Goal: Information Seeking & Learning: Learn about a topic

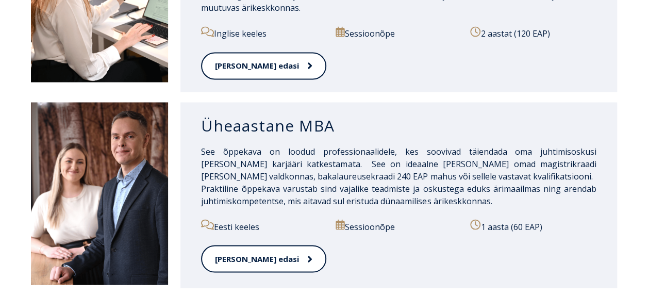
scroll to position [886, 0]
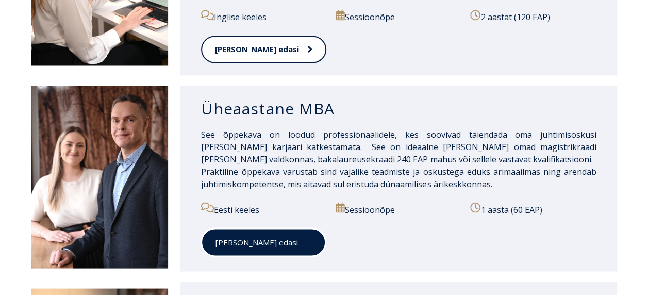
click at [238, 228] on link "[PERSON_NAME] edasi" at bounding box center [263, 242] width 125 height 28
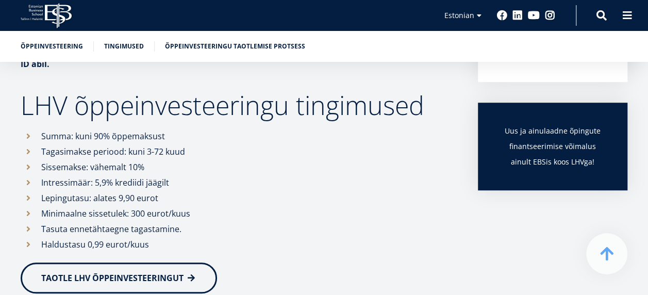
scroll to position [295, 0]
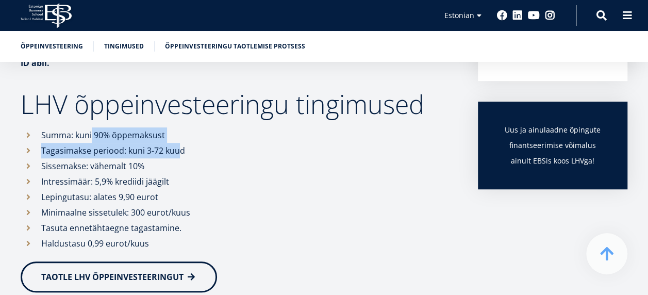
drag, startPoint x: 91, startPoint y: 137, endPoint x: 183, endPoint y: 143, distance: 92.9
click at [183, 143] on ul "Summa: kuni 90% õppemaksust Tagasimakse periood: kuni 3-72 kuud Sissemakse: väh…" at bounding box center [239, 189] width 437 height 124
click at [188, 150] on li "Tagasimakse periood: kuni 3-72 kuud" at bounding box center [239, 150] width 437 height 15
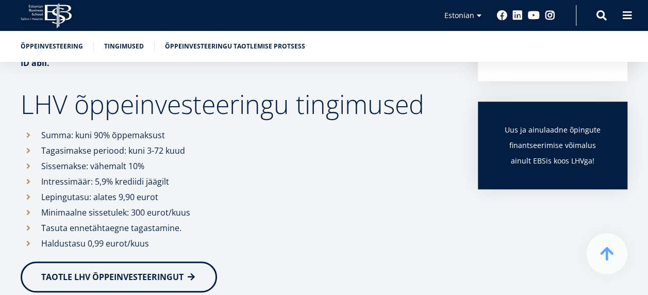
drag, startPoint x: 472, startPoint y: 254, endPoint x: 447, endPoint y: 247, distance: 25.1
click at [472, 254] on div "EBS koostöös LHVga on loonud Sulle võimaluse paremini planeerida oma tulevikku …" at bounding box center [324, 258] width 607 height 655
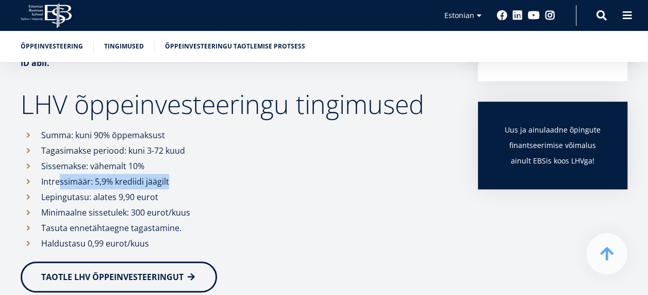
drag, startPoint x: 176, startPoint y: 180, endPoint x: 60, endPoint y: 187, distance: 115.6
click at [60, 187] on li "Intressimäär: 5,9% krediidi jäägilt" at bounding box center [239, 181] width 437 height 15
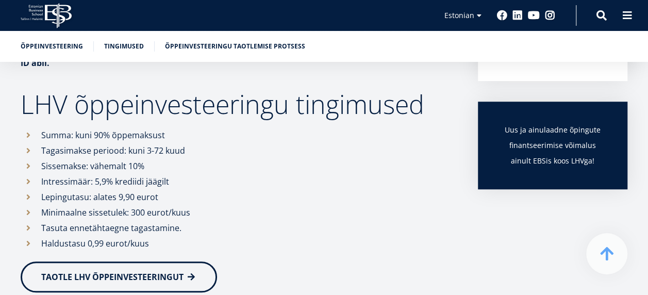
drag, startPoint x: 60, startPoint y: 187, endPoint x: 156, endPoint y: 214, distance: 99.3
click at [156, 214] on li "Minimaalne sissetulek: 300 eurot/kuus" at bounding box center [239, 212] width 437 height 15
click at [163, 198] on li "Lepingutasu: alates 9,90 eurot" at bounding box center [239, 196] width 437 height 15
